Goal: Task Accomplishment & Management: Manage account settings

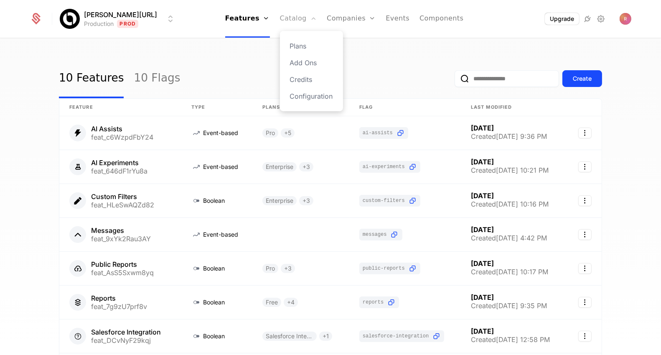
click at [284, 24] on link "Catalog" at bounding box center [298, 19] width 37 height 38
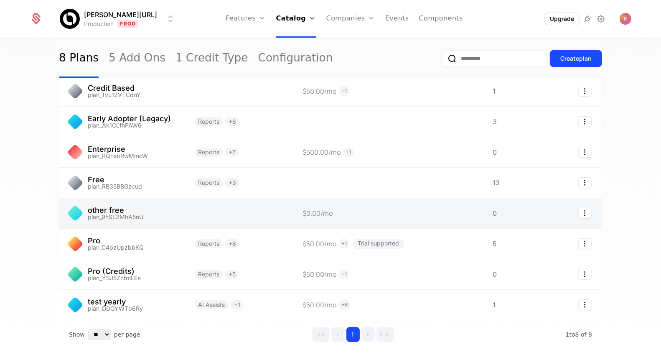
scroll to position [73, 0]
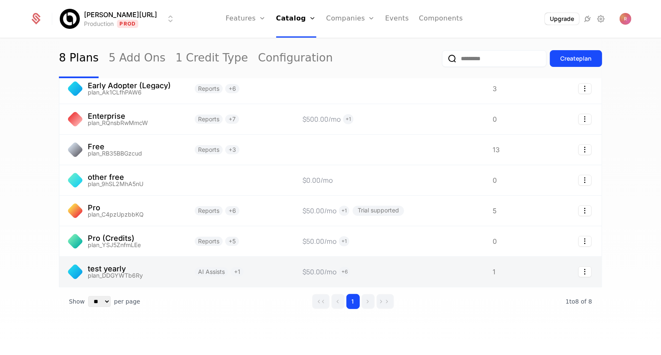
click at [133, 270] on link at bounding box center [121, 272] width 125 height 30
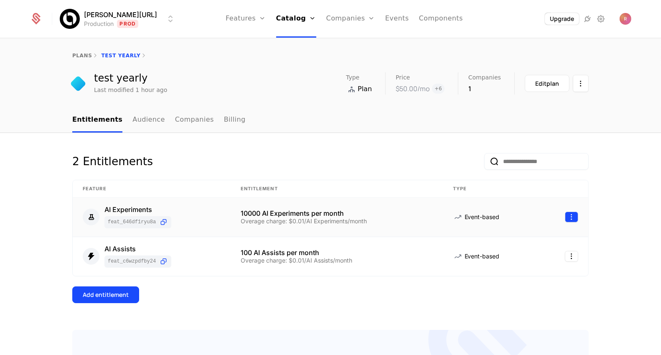
click at [574, 213] on html "[PERSON_NAME][URL] Production Prod Features Features Flags Catalog Plans Add On…" at bounding box center [330, 177] width 661 height 355
click at [527, 238] on div "Delete" at bounding box center [520, 238] width 31 height 12
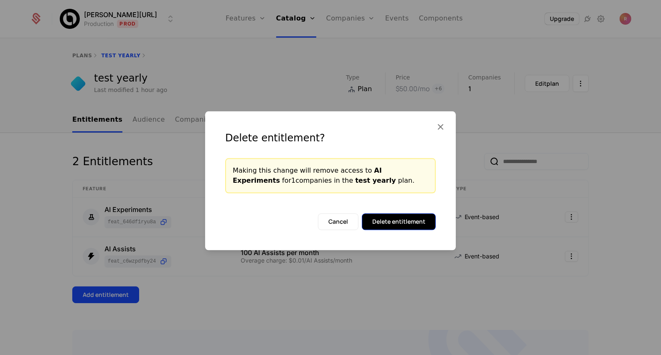
click at [395, 224] on button "Delete entitlement" at bounding box center [399, 221] width 74 height 17
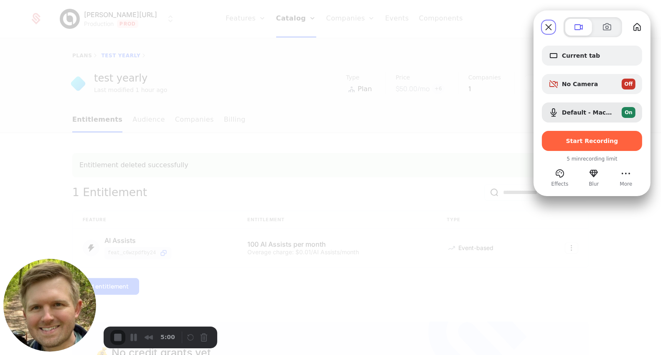
drag, startPoint x: 580, startPoint y: 142, endPoint x: 518, endPoint y: 87, distance: 83.2
click at [508, 102] on div "Current tab No Camera Off Default - MacBook Pro Microphone (Built-in) On Start …" at bounding box center [330, 177] width 661 height 355
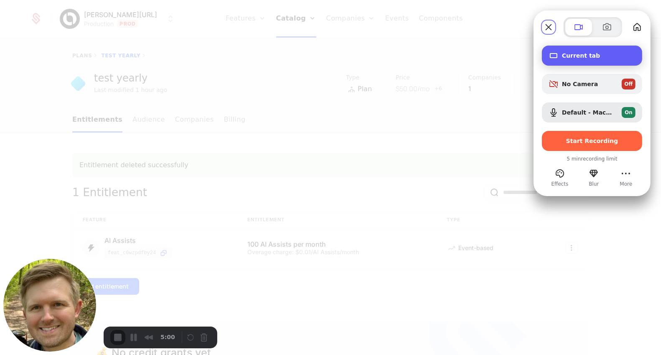
click at [576, 53] on span "Current tab" at bounding box center [599, 55] width 74 height 7
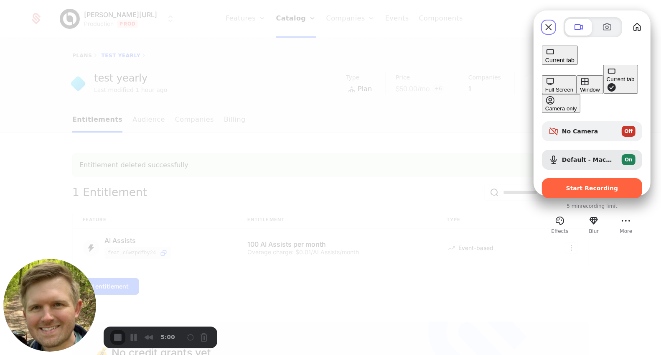
click at [546, 87] on div "Full Screen" at bounding box center [560, 90] width 28 height 6
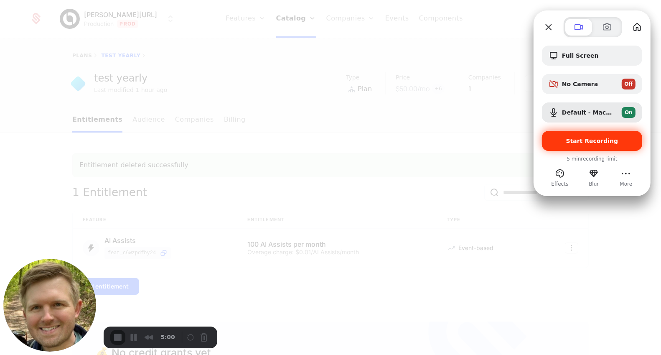
click at [569, 148] on div "Start Recording" at bounding box center [592, 141] width 100 height 20
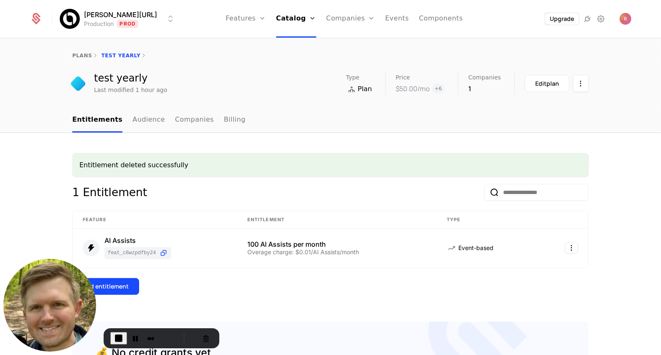
click at [293, 132] on nav "Entitlements Audience Companies Billing" at bounding box center [330, 120] width 517 height 25
click at [127, 283] on div "Add entitlement" at bounding box center [106, 286] width 46 height 8
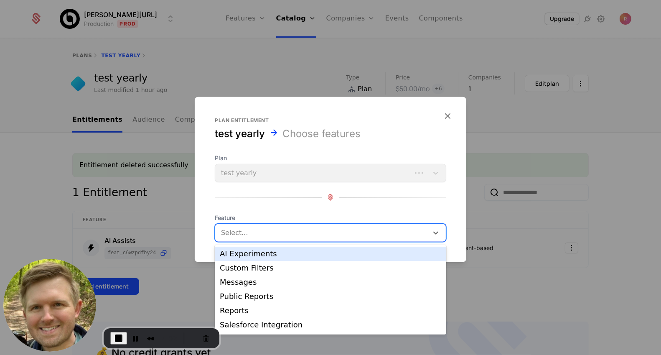
click at [267, 233] on div at bounding box center [322, 233] width 201 height 12
click at [251, 252] on div "AI Experiments" at bounding box center [331, 254] width 222 height 8
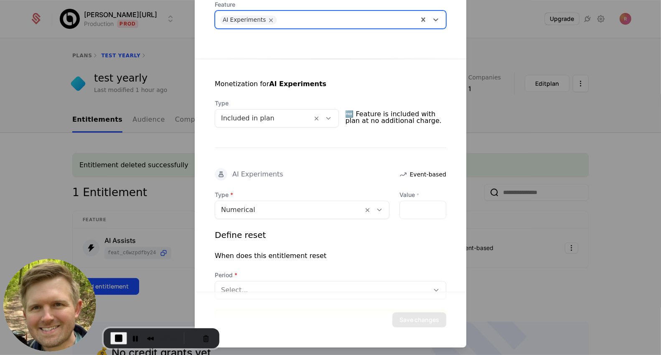
scroll to position [122, 0]
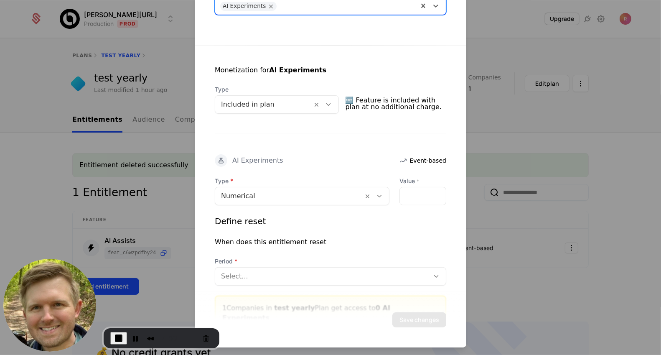
click at [275, 107] on div at bounding box center [264, 105] width 86 height 12
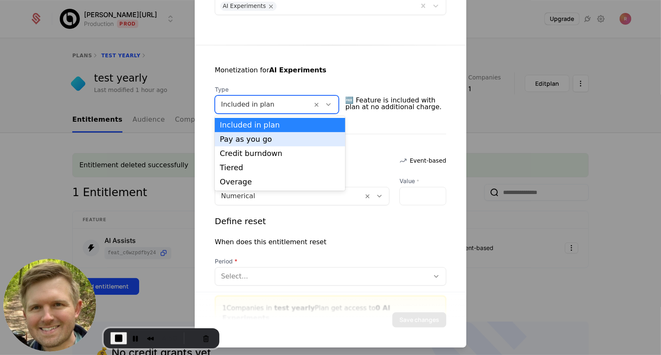
click at [256, 134] on div "Pay as you go" at bounding box center [280, 139] width 130 height 14
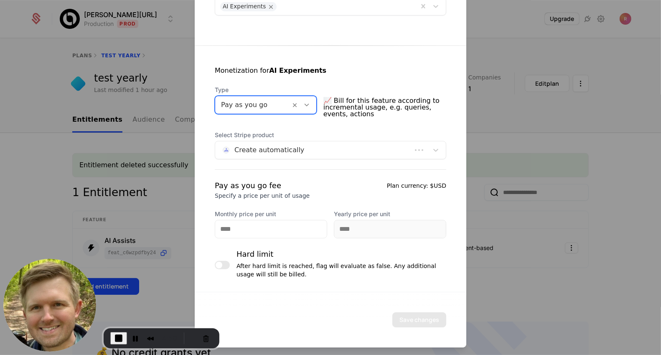
scroll to position [121, 0]
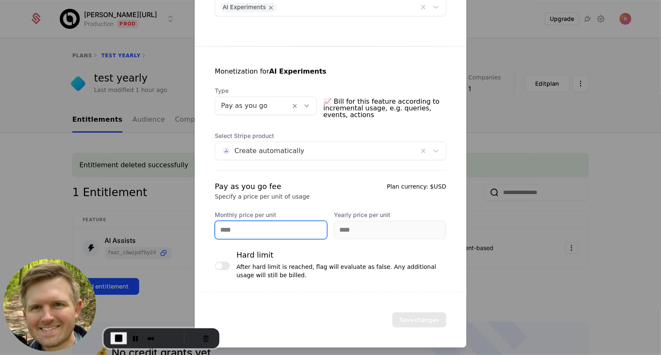
click at [240, 227] on input "Monthly price per unit" at bounding box center [271, 230] width 112 height 18
type input "**"
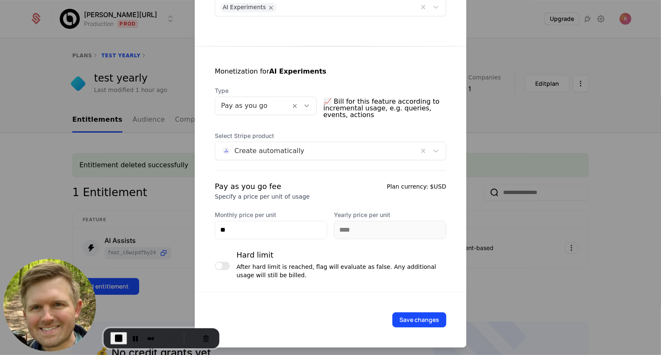
click at [323, 189] on div "Pay as you go fee Specify a price per unit of usage Plan currency: $USD" at bounding box center [331, 191] width 232 height 20
click at [399, 320] on button "Save changes" at bounding box center [420, 319] width 54 height 15
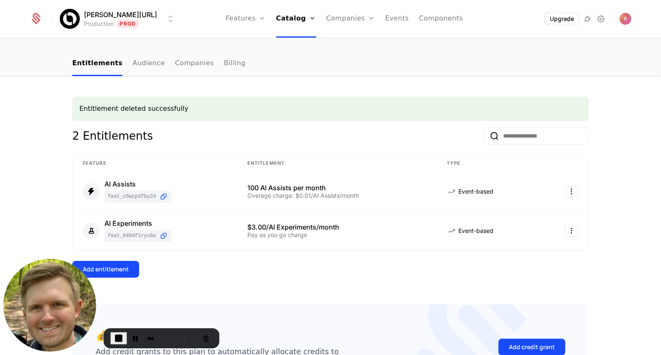
scroll to position [66, 0]
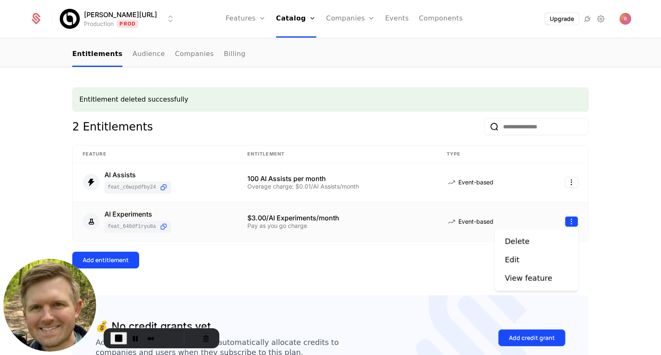
click at [574, 224] on html "[PERSON_NAME][URL] Production Prod Features Features Flags Catalog Plans Add On…" at bounding box center [330, 177] width 661 height 355
click at [524, 258] on div "Edit" at bounding box center [515, 260] width 21 height 12
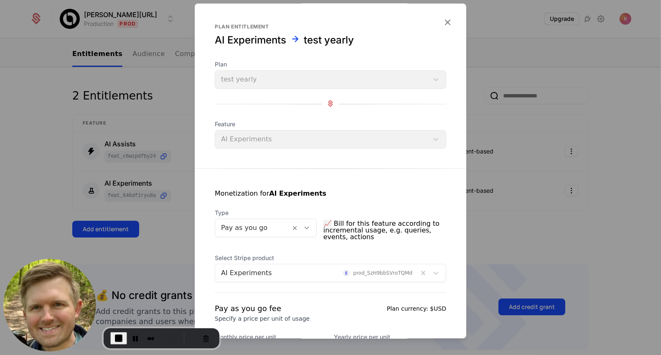
click at [279, 228] on div at bounding box center [253, 228] width 64 height 12
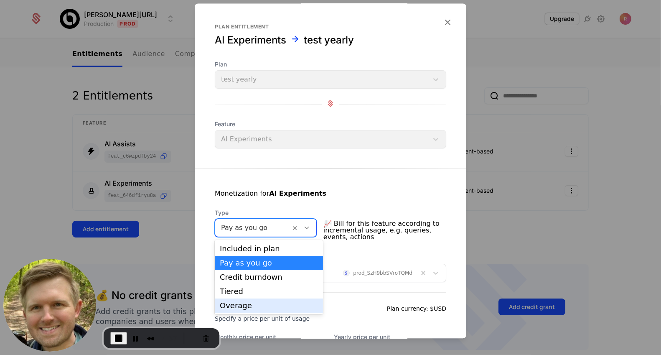
click at [235, 303] on div "Overage" at bounding box center [269, 306] width 98 height 8
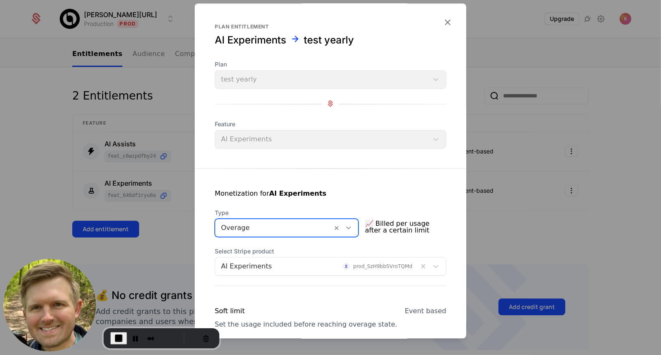
click at [305, 196] on strong "AI Experiments" at bounding box center [297, 193] width 57 height 8
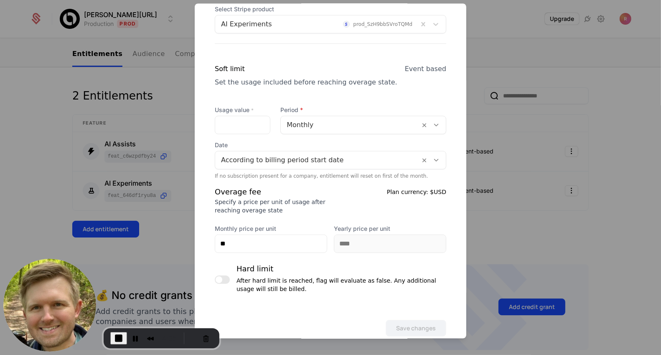
scroll to position [249, 0]
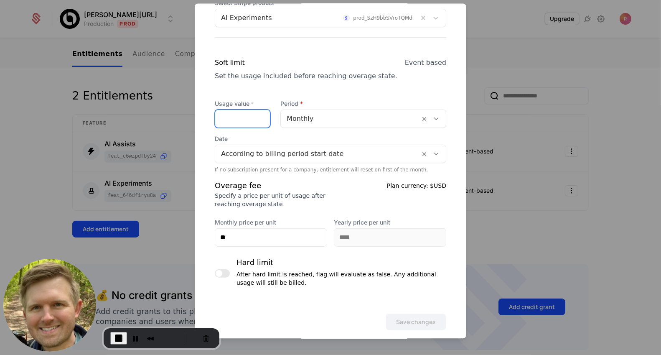
click at [236, 113] on input "Usage value *" at bounding box center [242, 119] width 55 height 18
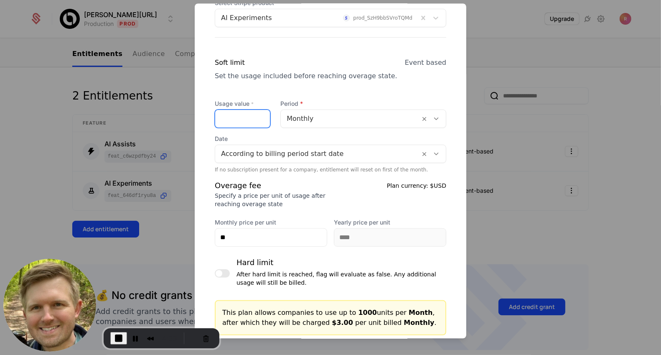
type input "****"
click at [266, 61] on div "Soft limit" at bounding box center [306, 62] width 183 height 10
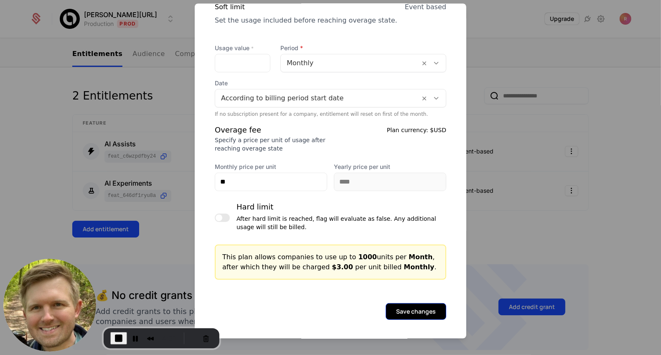
click at [422, 309] on button "Save changes" at bounding box center [416, 311] width 61 height 17
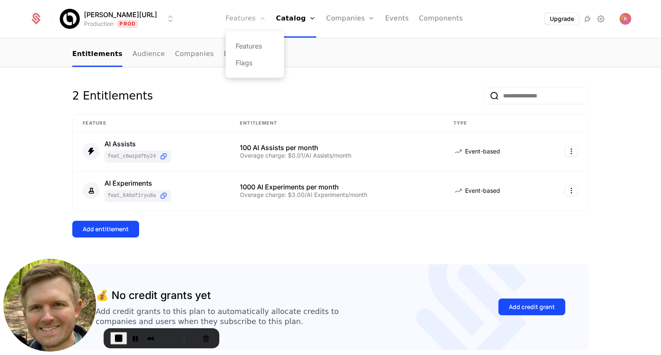
click at [249, 23] on link "Features" at bounding box center [246, 19] width 40 height 38
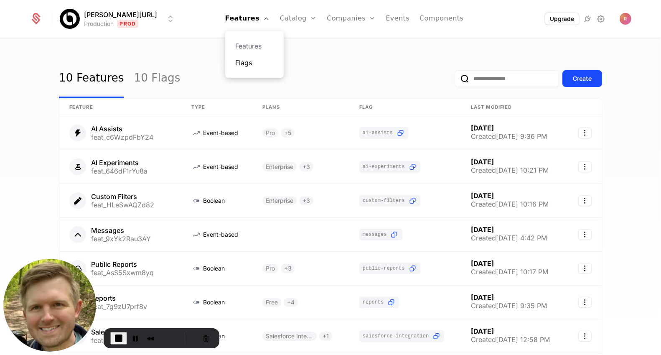
click at [235, 62] on link "Flags" at bounding box center [254, 63] width 38 height 10
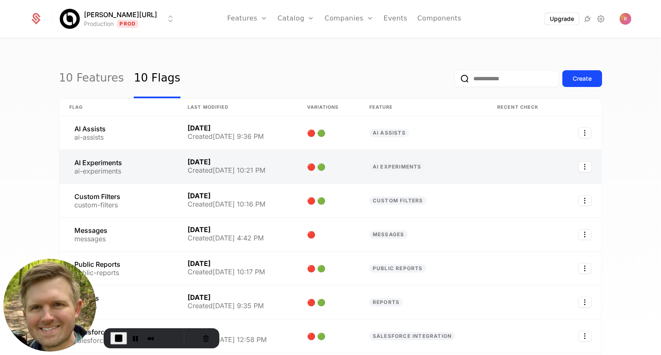
click at [117, 171] on link at bounding box center [118, 166] width 118 height 33
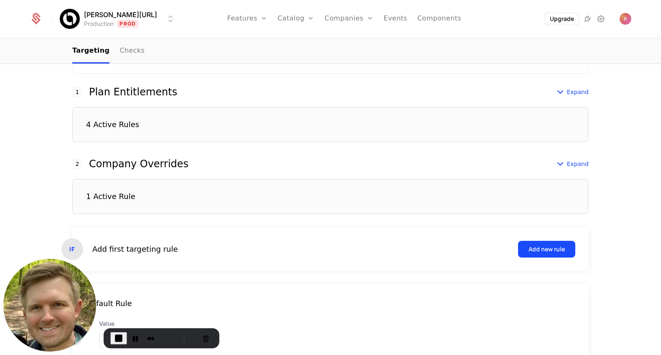
scroll to position [262, 0]
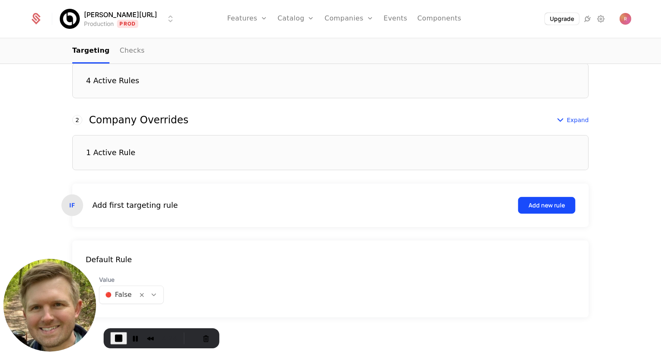
click at [132, 74] on div "4 Active Rules" at bounding box center [330, 80] width 517 height 35
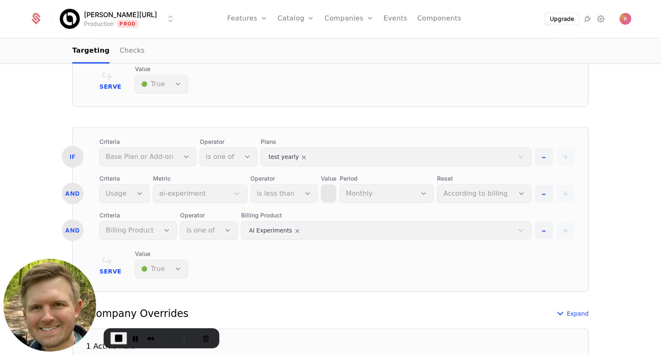
scroll to position [623, 0]
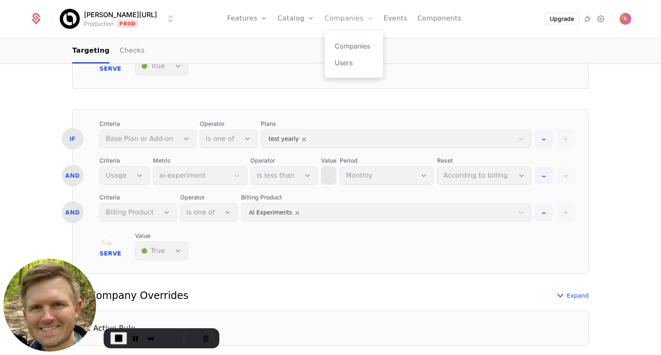
click at [325, 12] on link "Companies" at bounding box center [349, 19] width 49 height 38
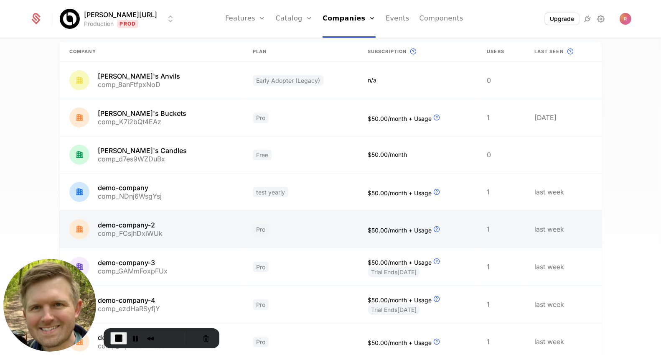
scroll to position [70, 0]
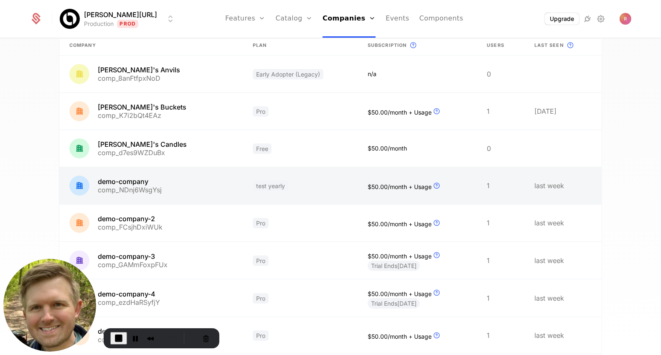
click at [296, 194] on link at bounding box center [300, 185] width 115 height 37
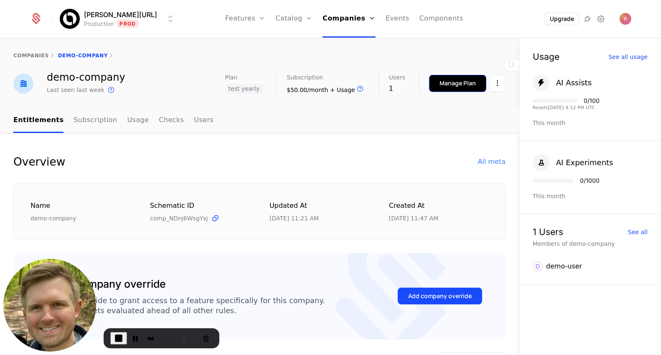
click at [481, 86] on button "Manage Plan" at bounding box center [457, 83] width 57 height 17
click at [497, 82] on html "[PERSON_NAME][URL] Production Prod Features Features Flags Catalog Plans Add On…" at bounding box center [330, 177] width 661 height 355
click at [471, 106] on div "Edit company" at bounding box center [458, 108] width 52 height 12
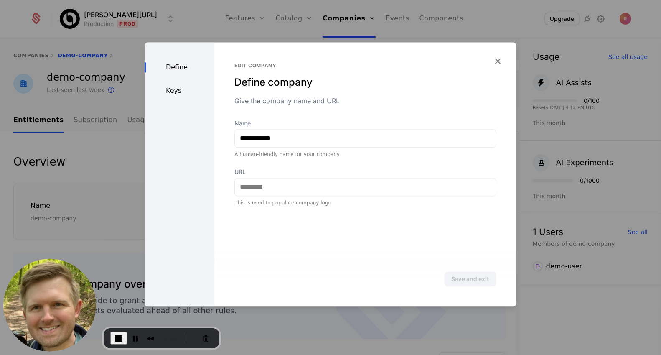
click at [174, 95] on div "Keys" at bounding box center [180, 91] width 70 height 10
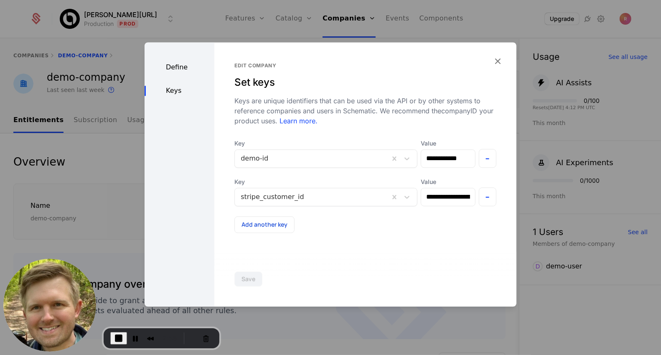
click at [538, 208] on div at bounding box center [330, 177] width 661 height 355
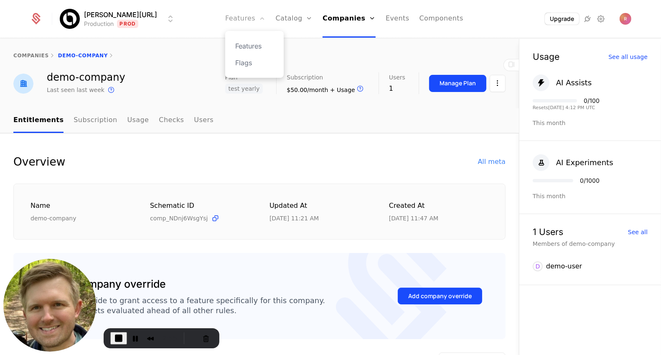
click at [231, 17] on link "Features" at bounding box center [245, 19] width 40 height 38
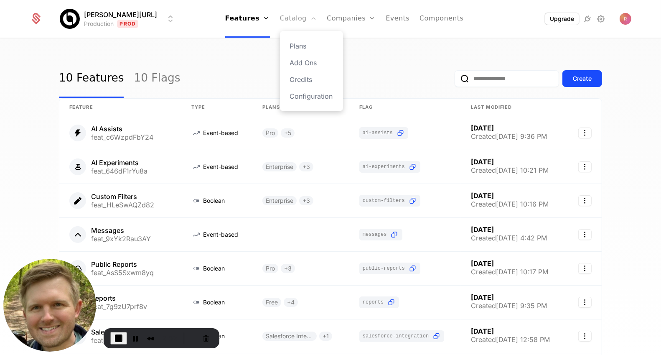
click at [285, 13] on link "Catalog" at bounding box center [298, 19] width 37 height 38
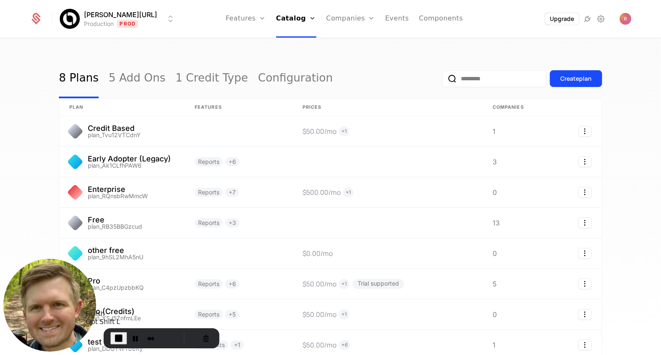
click at [117, 340] on span "End Recording" at bounding box center [119, 338] width 10 height 10
